Goal: Transaction & Acquisition: Download file/media

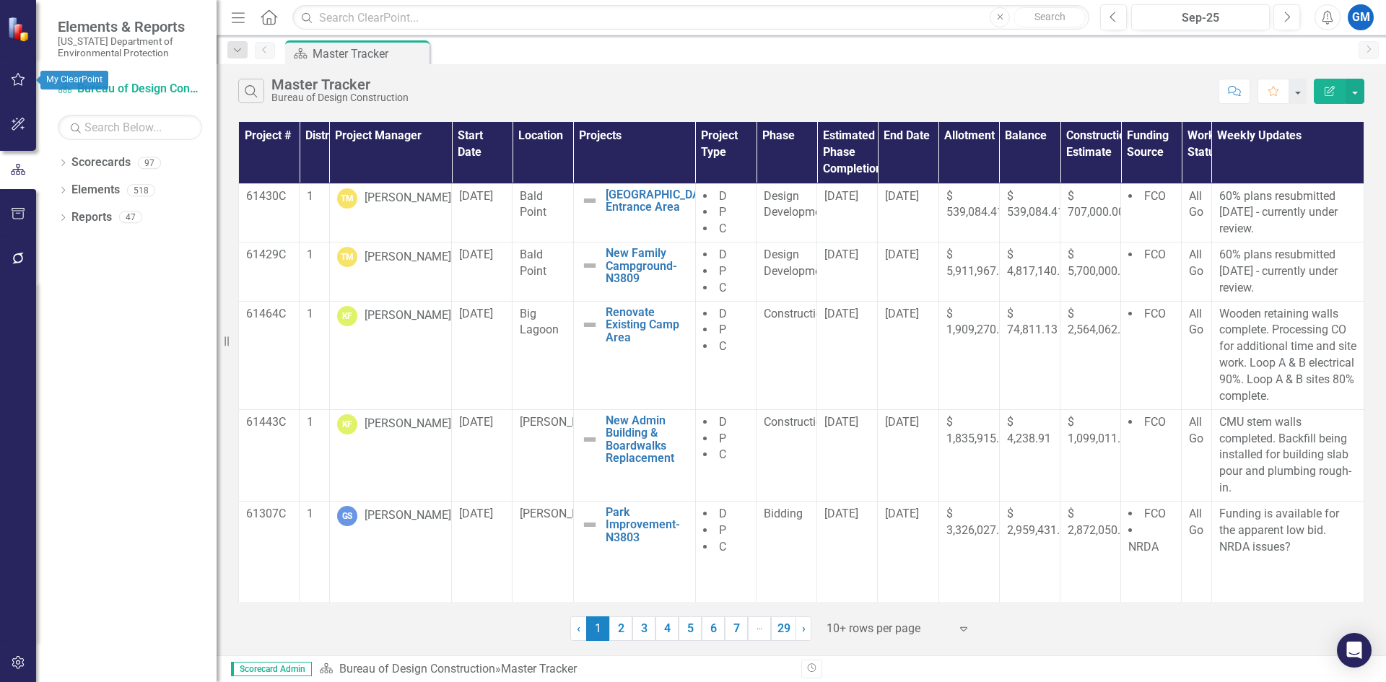
click at [12, 79] on icon "button" at bounding box center [19, 79] width 14 height 13
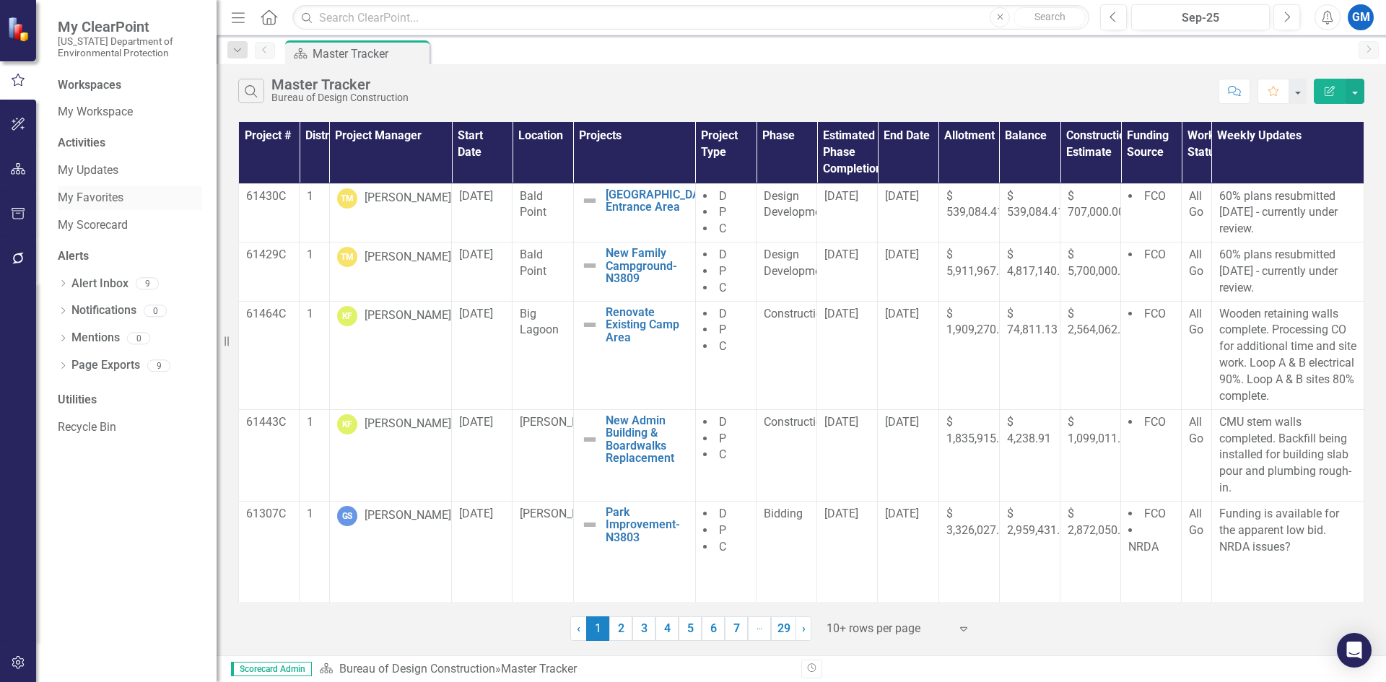
click at [61, 192] on link "My Favorites" at bounding box center [130, 198] width 144 height 17
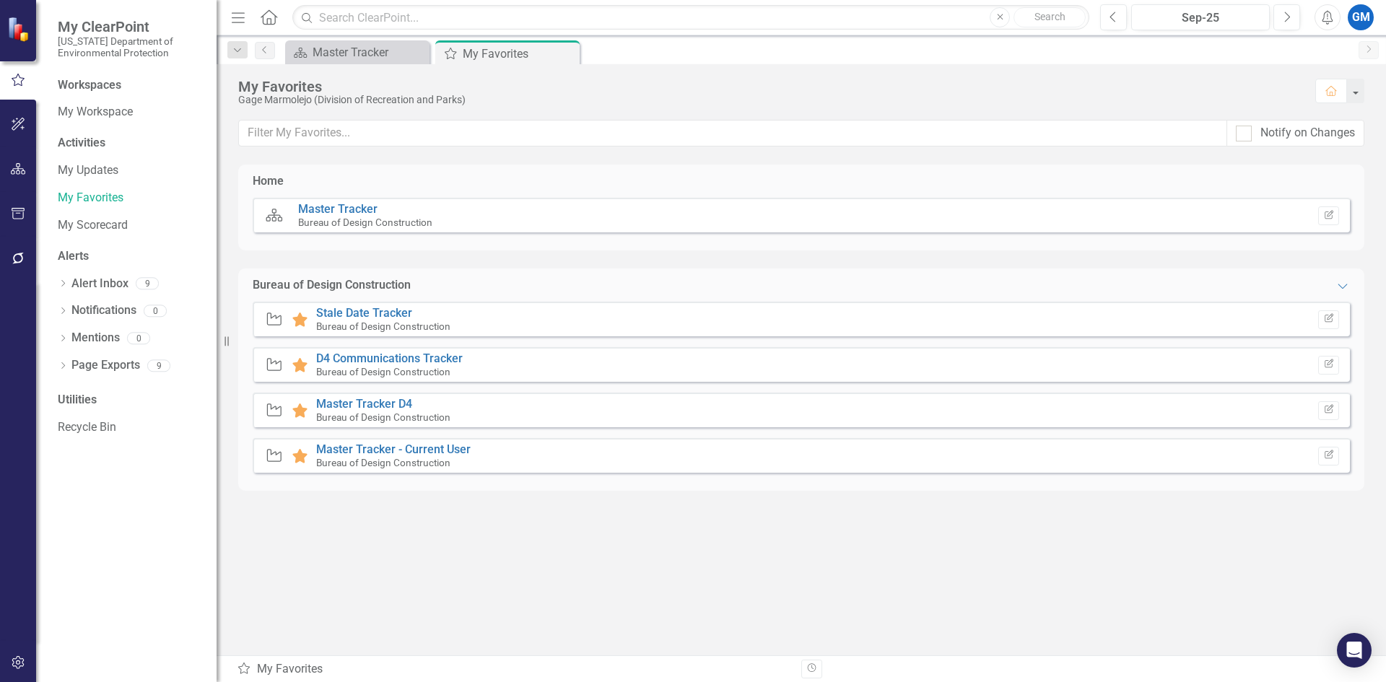
click at [523, 368] on div "Project Favorite D4 Communications Tracker Bureau of Design Construction Edit R…" at bounding box center [801, 364] width 1097 height 35
click at [424, 360] on link "D4 Communications Tracker" at bounding box center [389, 359] width 147 height 14
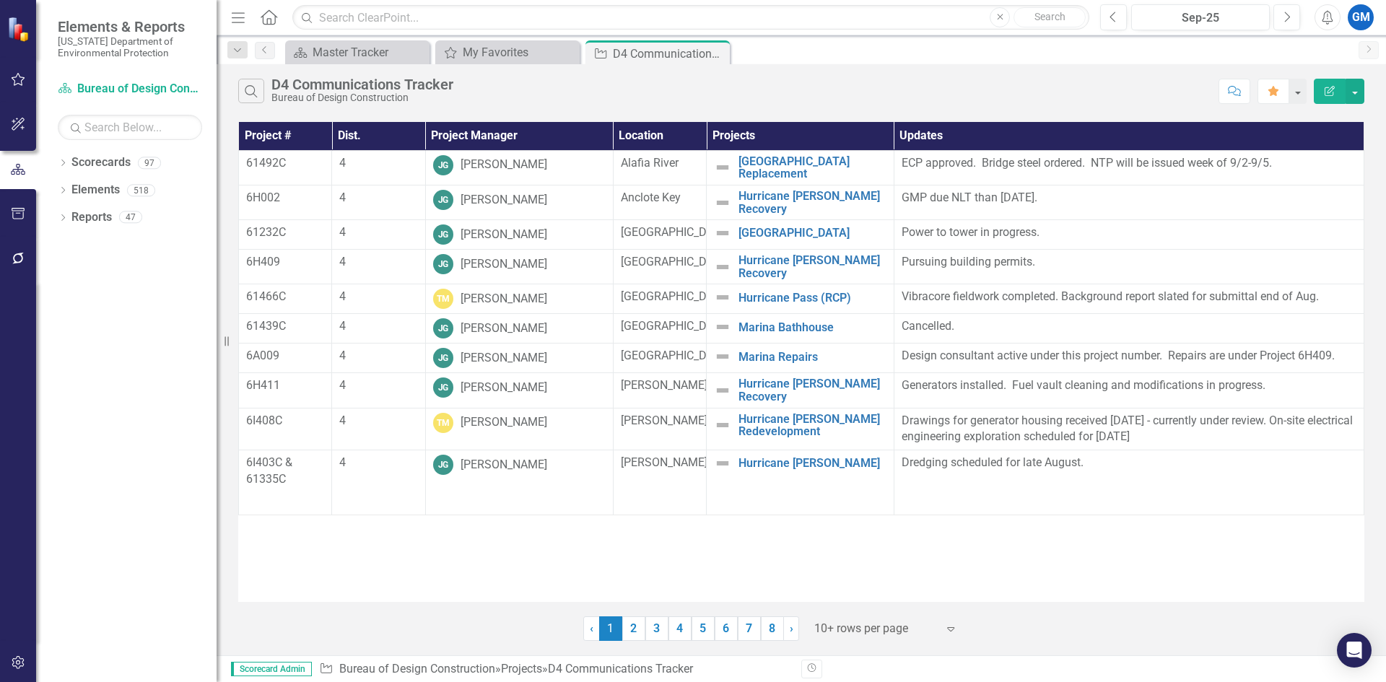
click at [950, 633] on icon "Expand" at bounding box center [950, 629] width 14 height 12
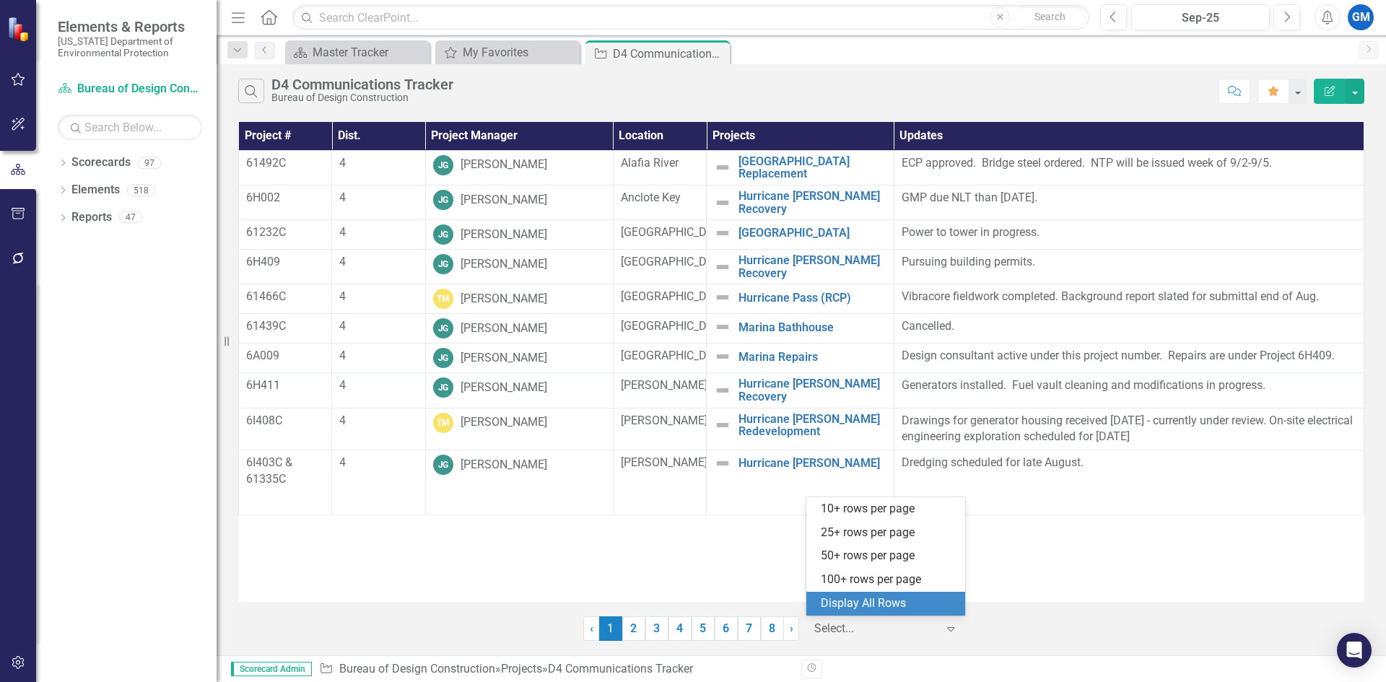
click at [925, 606] on div "Display All Rows" at bounding box center [889, 604] width 136 height 17
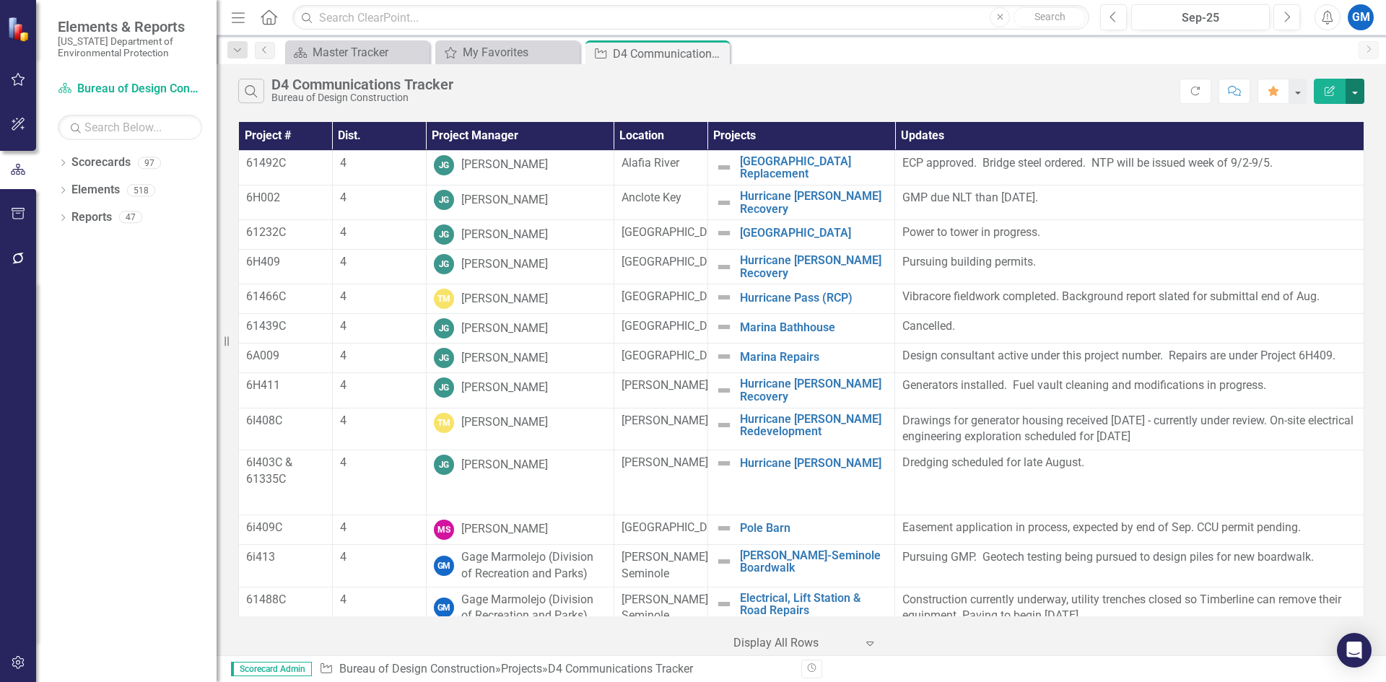
click at [1359, 90] on button "button" at bounding box center [1355, 91] width 19 height 25
click at [1329, 175] on link "Excel Export to Excel" at bounding box center [1307, 173] width 114 height 27
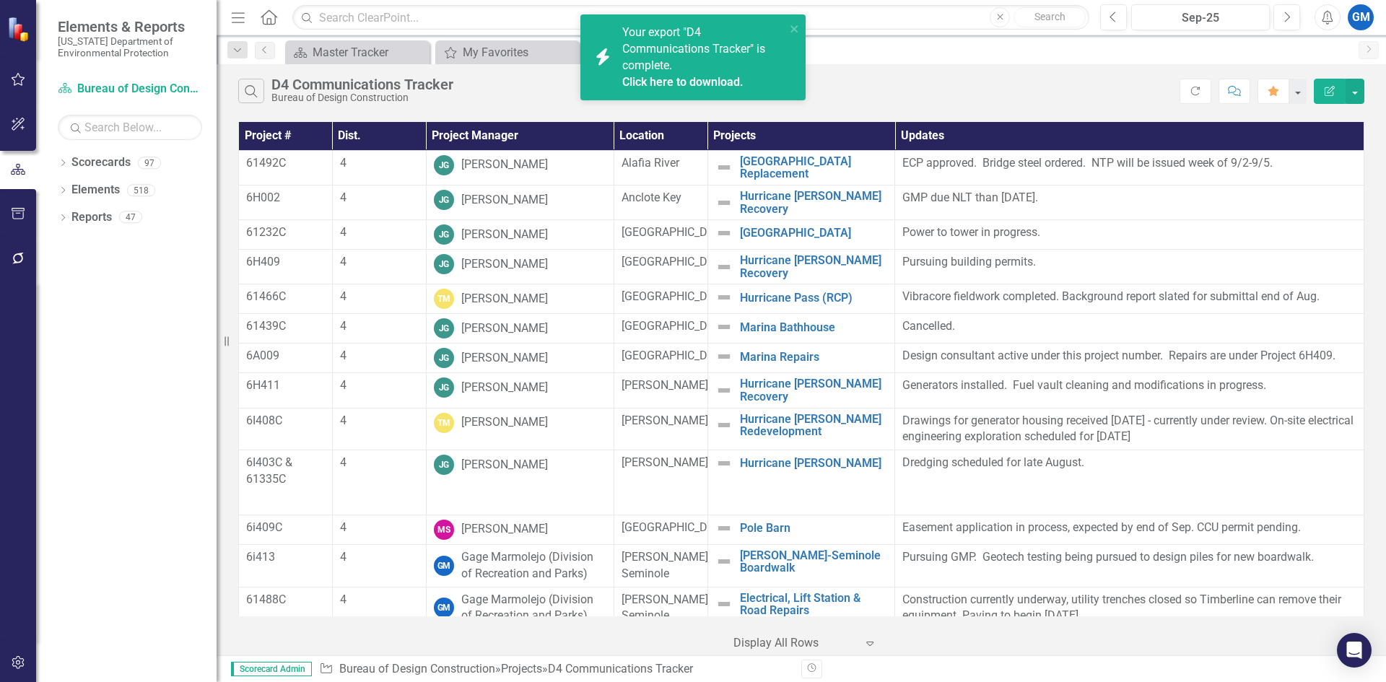
click at [660, 80] on link "Click here to download." at bounding box center [682, 82] width 121 height 14
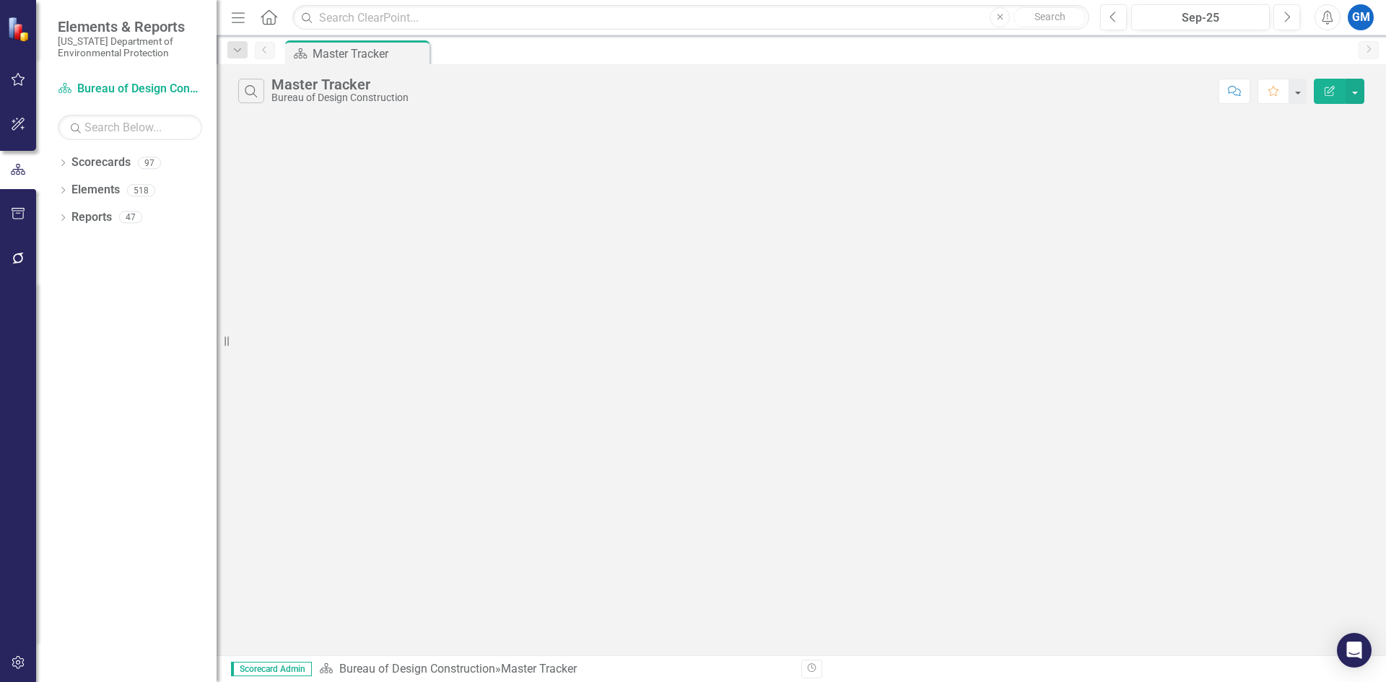
click at [25, 82] on icon "button" at bounding box center [18, 80] width 15 height 12
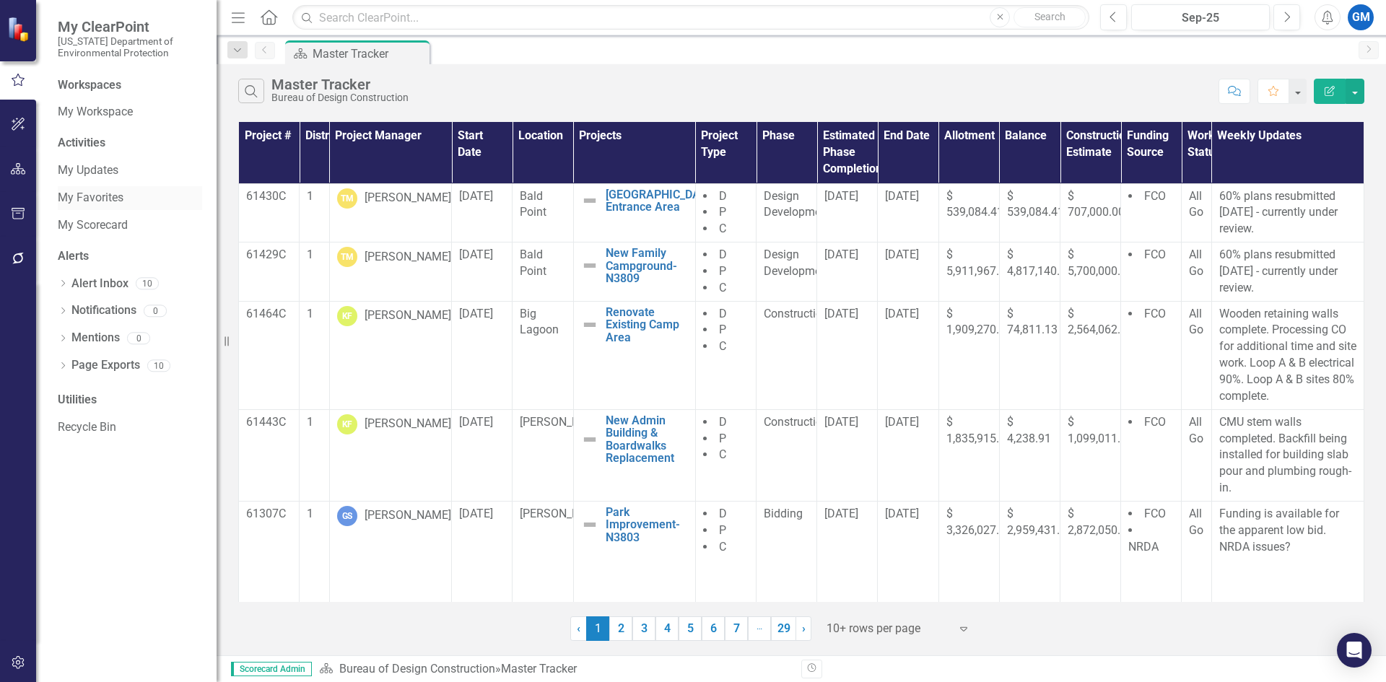
click at [87, 192] on link "My Favorites" at bounding box center [130, 198] width 144 height 17
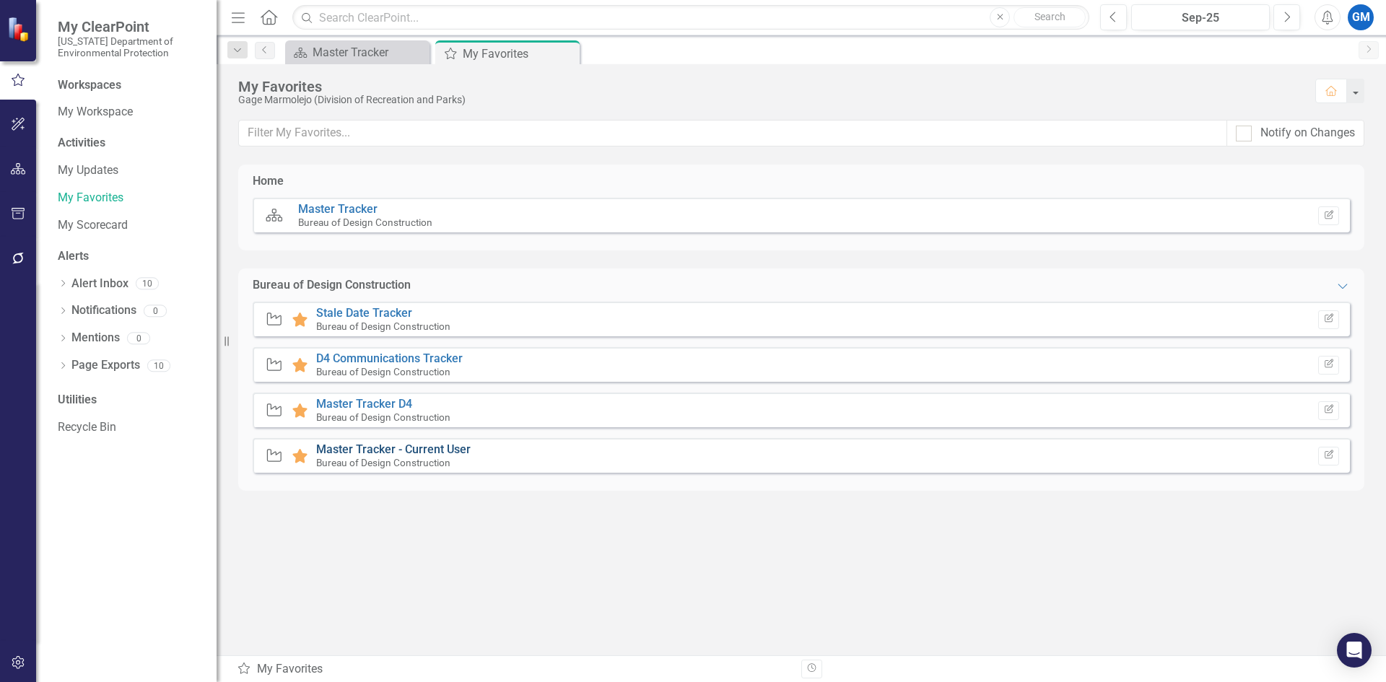
click at [362, 444] on link "Master Tracker - Current User" at bounding box center [393, 450] width 154 height 14
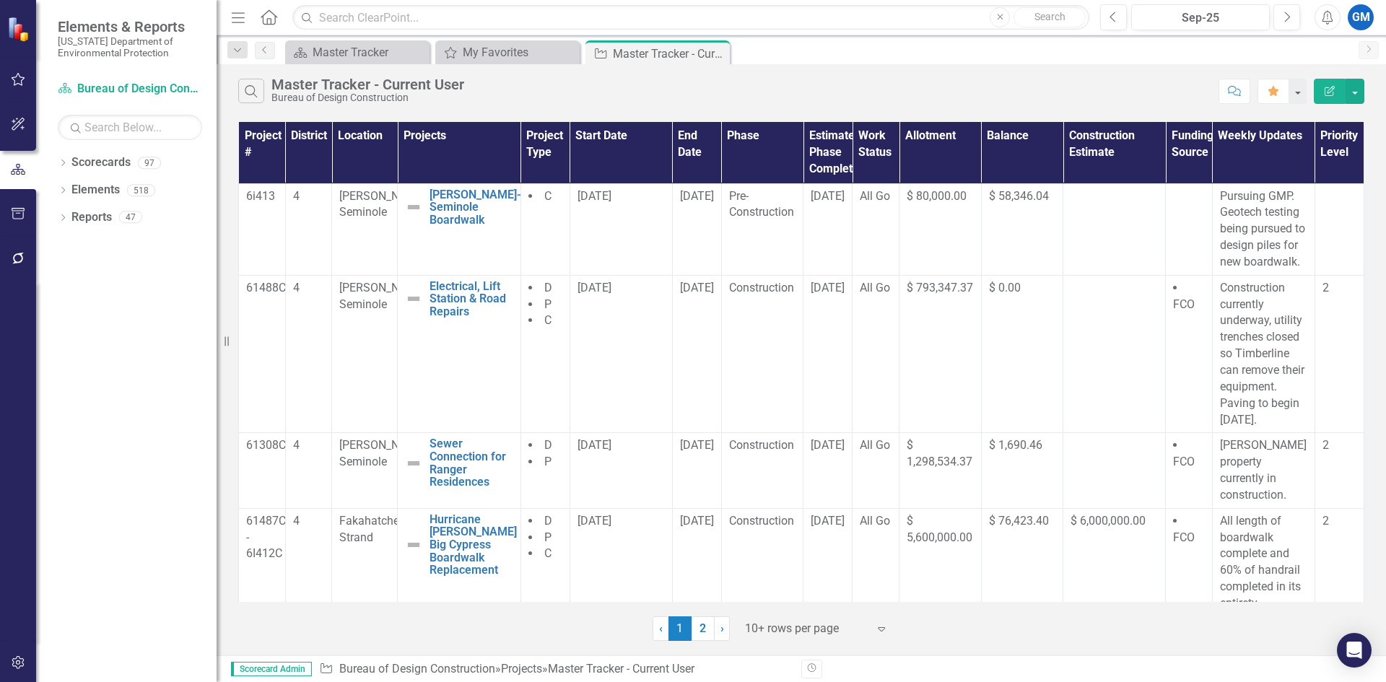
click at [881, 637] on div "Expand" at bounding box center [885, 629] width 22 height 26
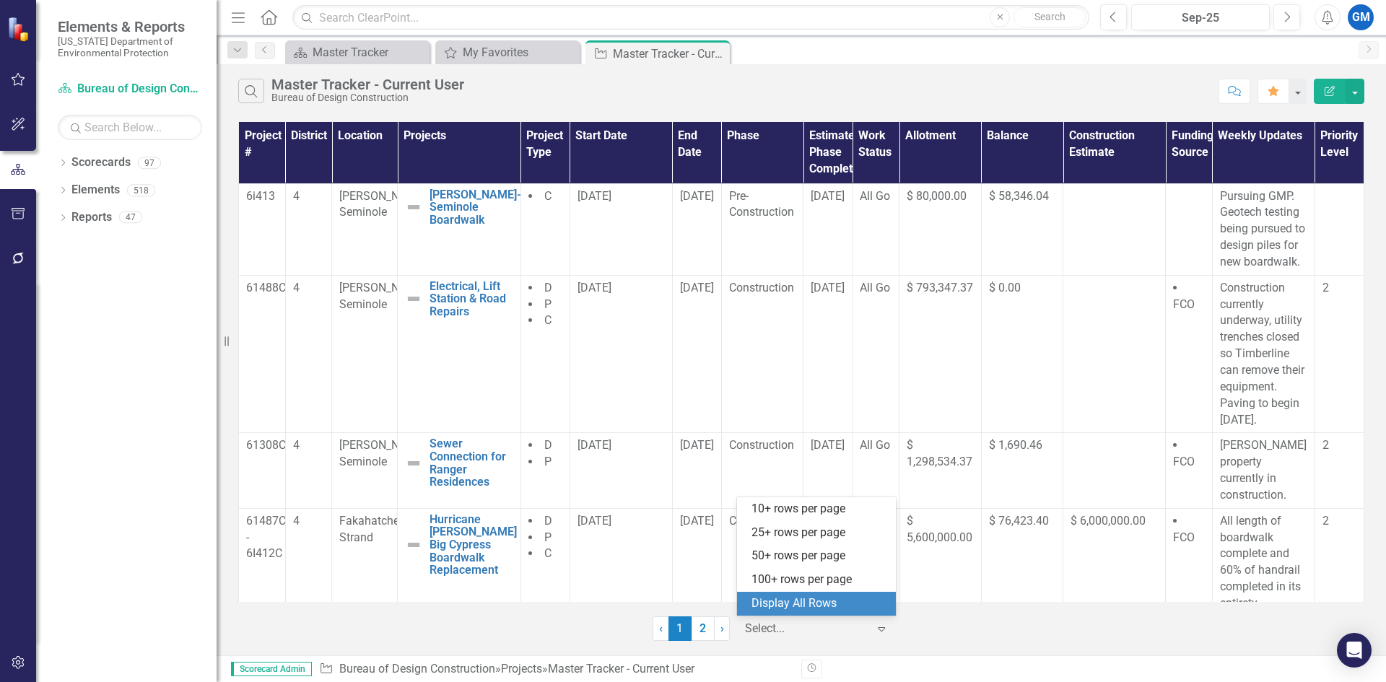
click at [858, 606] on div "Display All Rows" at bounding box center [819, 604] width 136 height 17
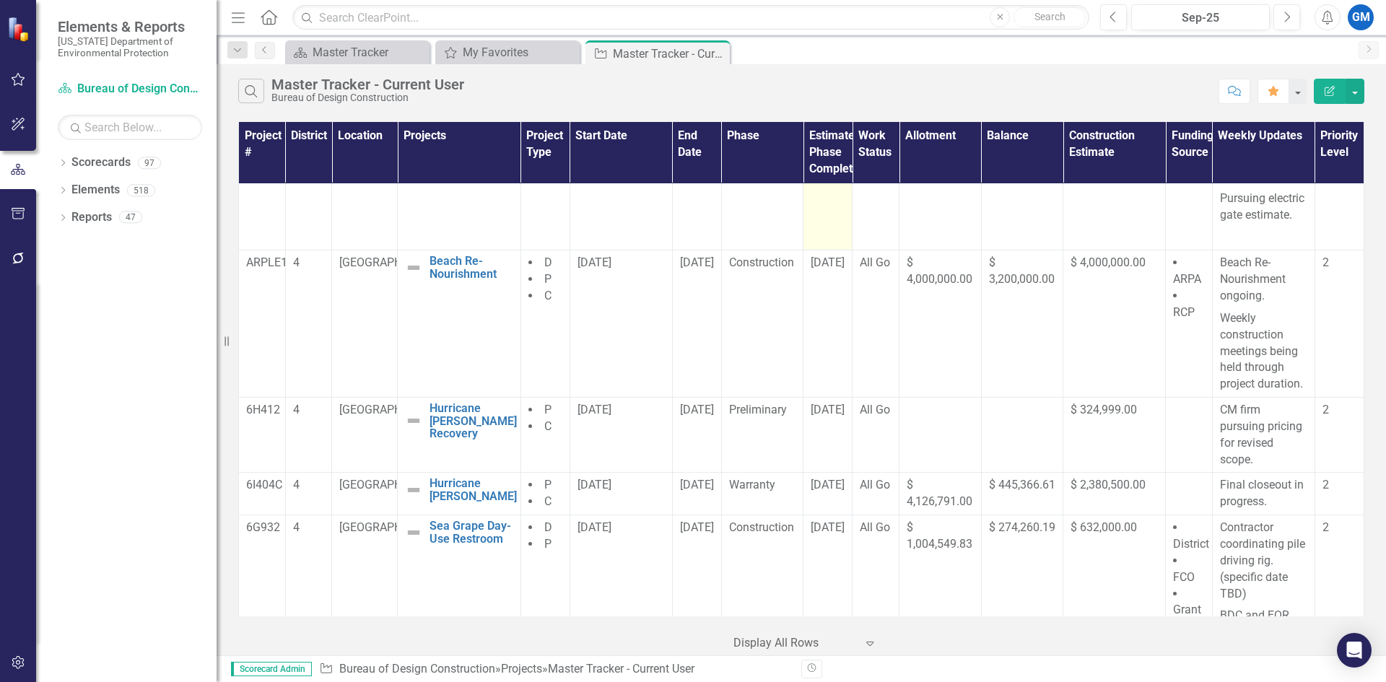
scroll to position [433, 0]
